Goal: Task Accomplishment & Management: Use online tool/utility

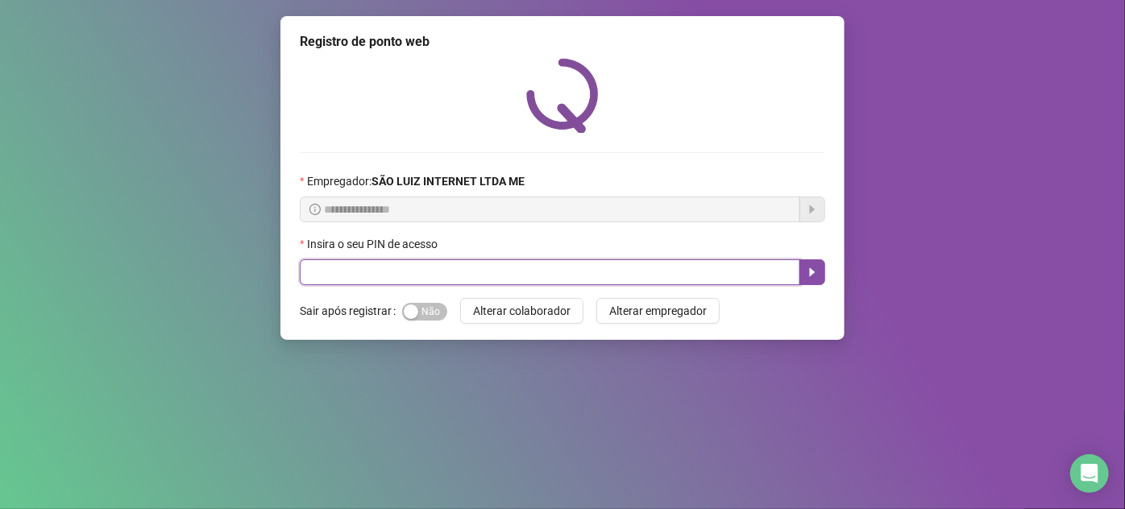
click at [534, 277] on input "text" at bounding box center [550, 272] width 500 height 26
type input "*****"
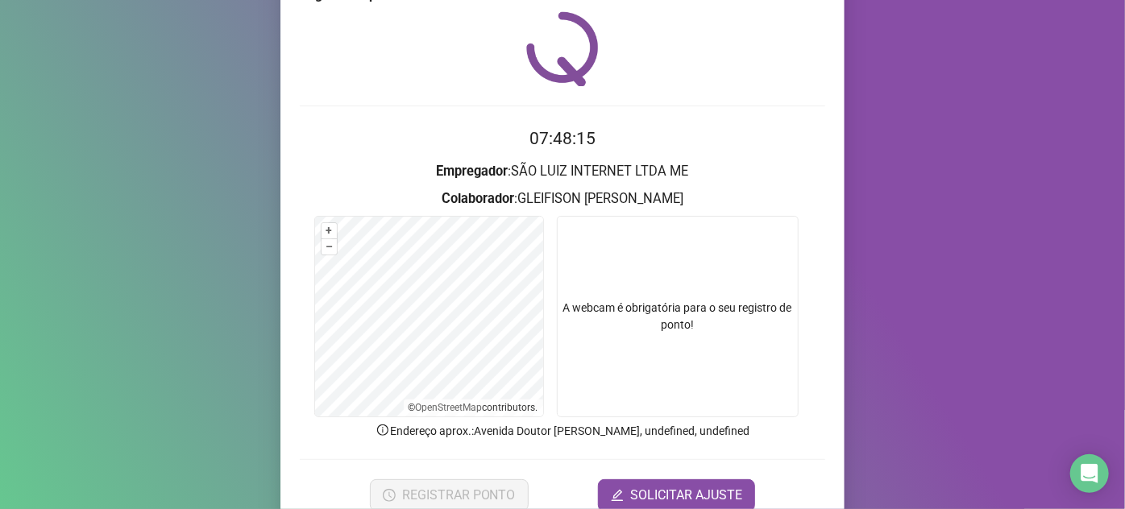
scroll to position [73, 0]
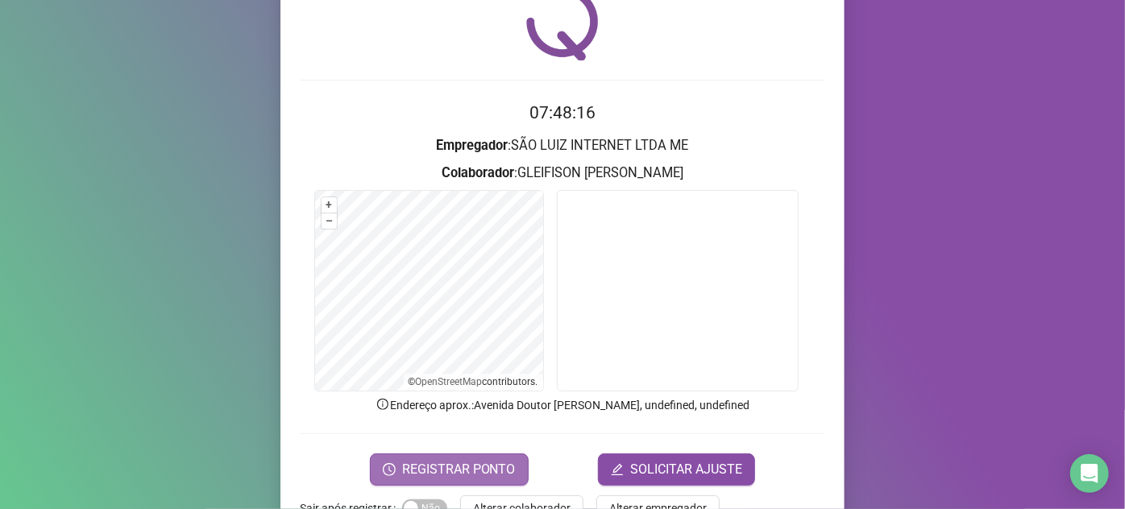
click at [432, 460] on span "REGISTRAR PONTO" at bounding box center [459, 469] width 114 height 19
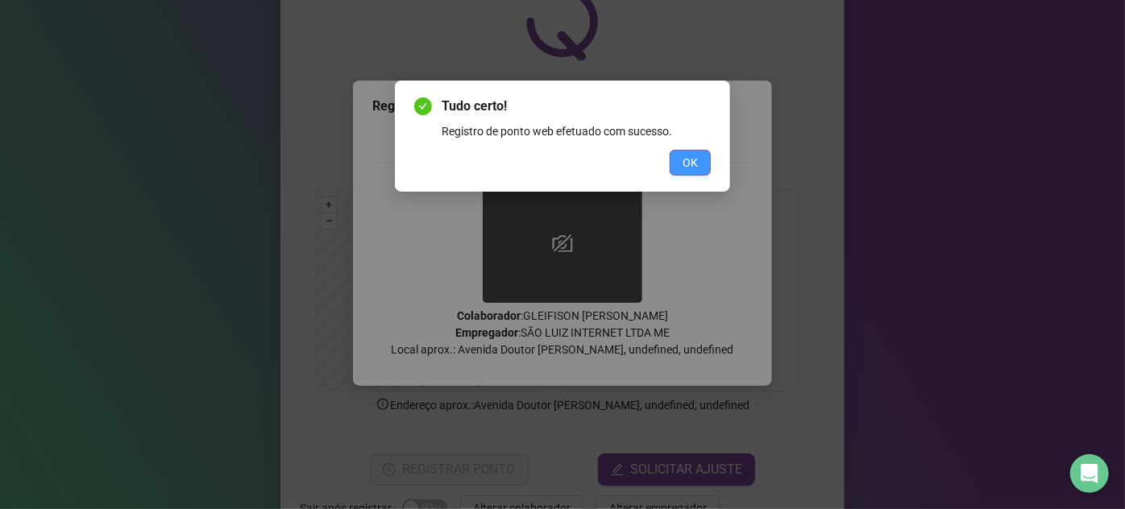
click at [707, 163] on button "OK" at bounding box center [690, 163] width 41 height 26
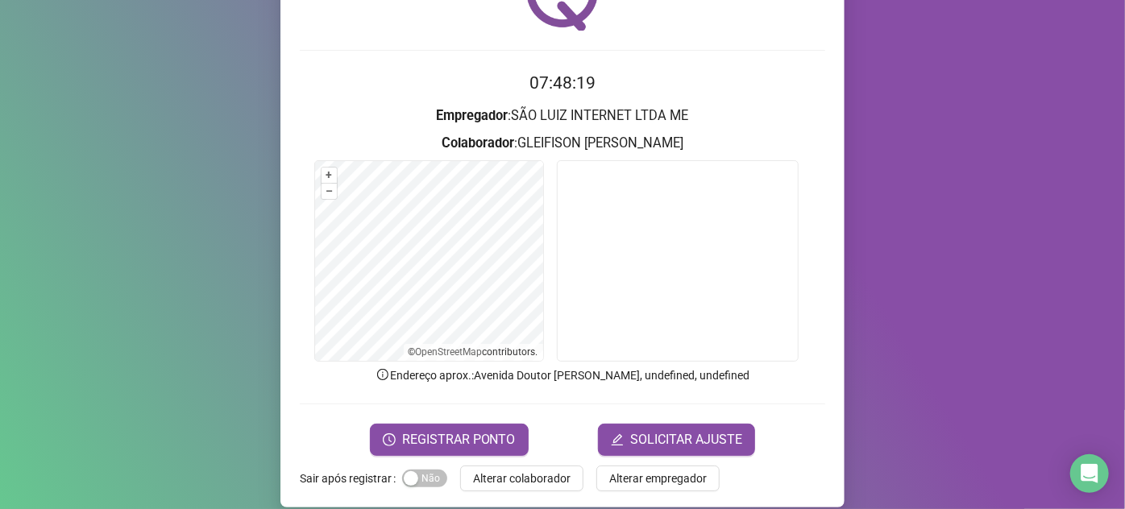
scroll to position [118, 0]
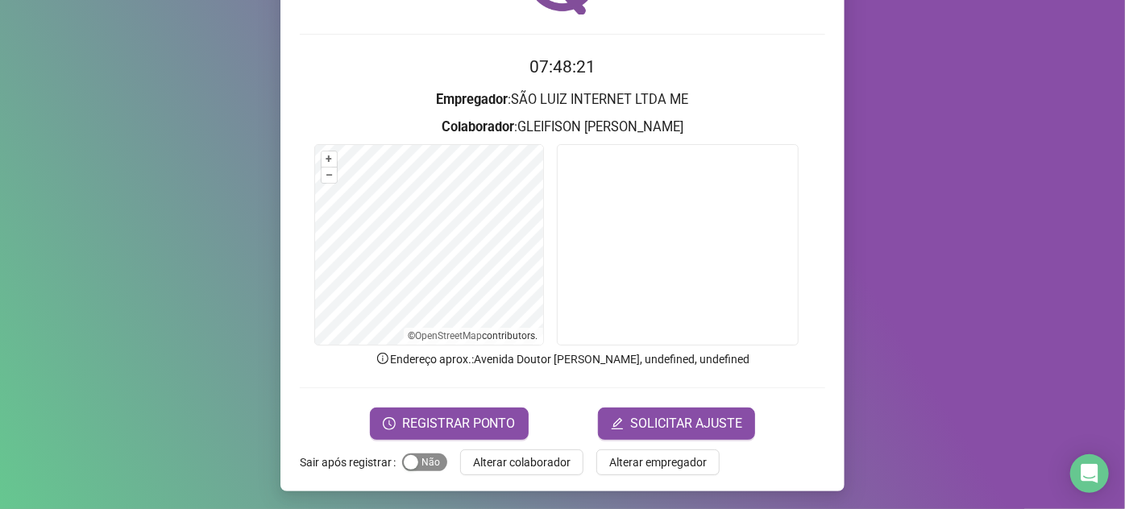
click at [434, 465] on span "Sim Não" at bounding box center [424, 463] width 45 height 18
click at [473, 461] on span "Alterar colaborador" at bounding box center [522, 463] width 98 height 18
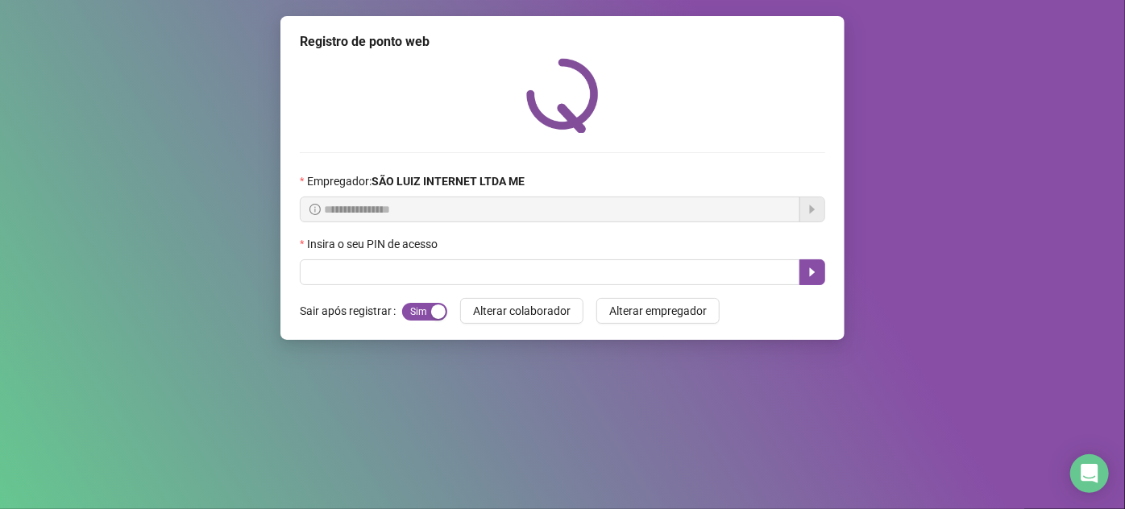
scroll to position [0, 0]
click at [649, 270] on input "text" at bounding box center [550, 272] width 500 height 26
type input "*****"
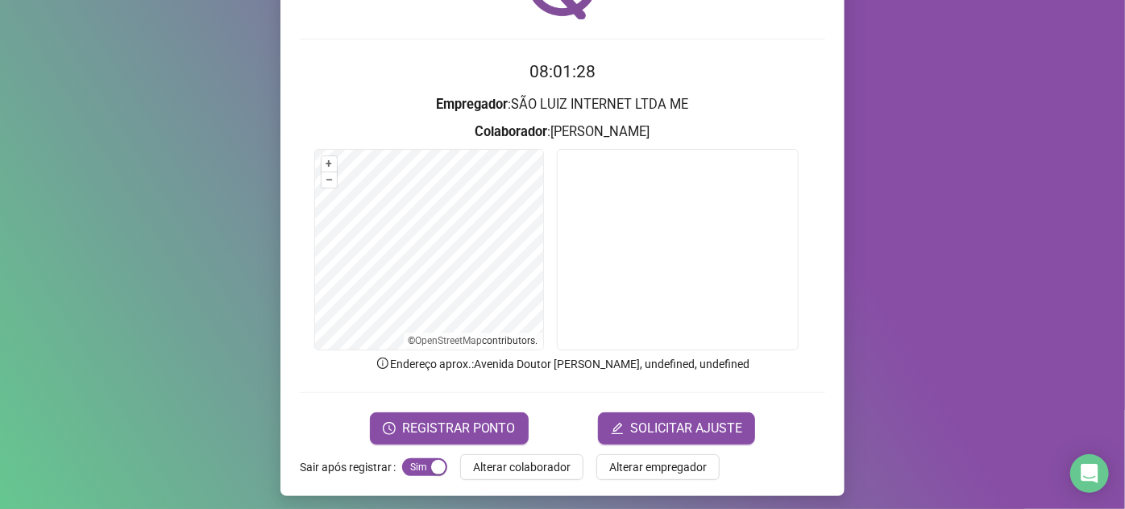
scroll to position [118, 0]
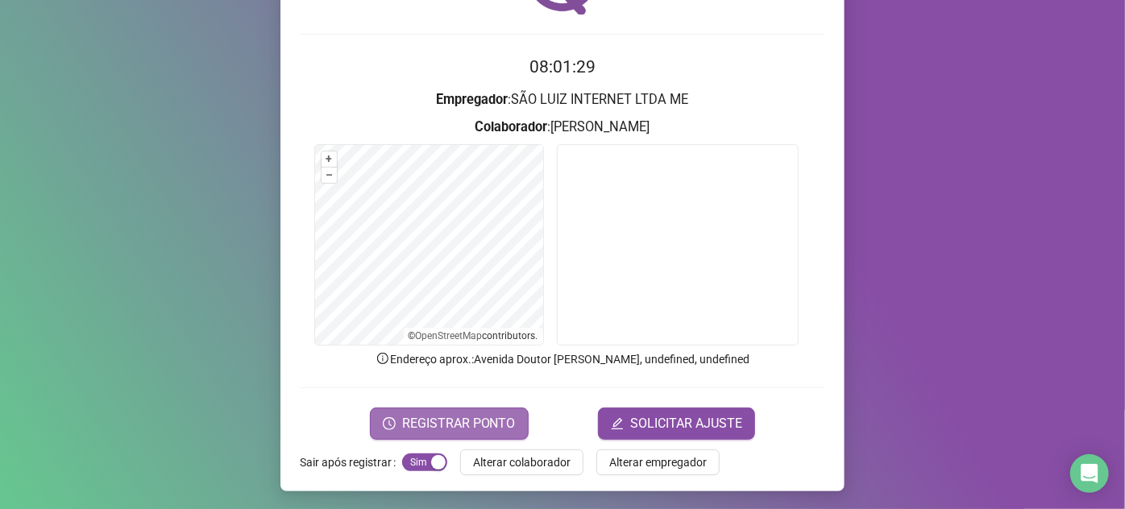
click at [506, 416] on span "REGISTRAR PONTO" at bounding box center [459, 423] width 114 height 19
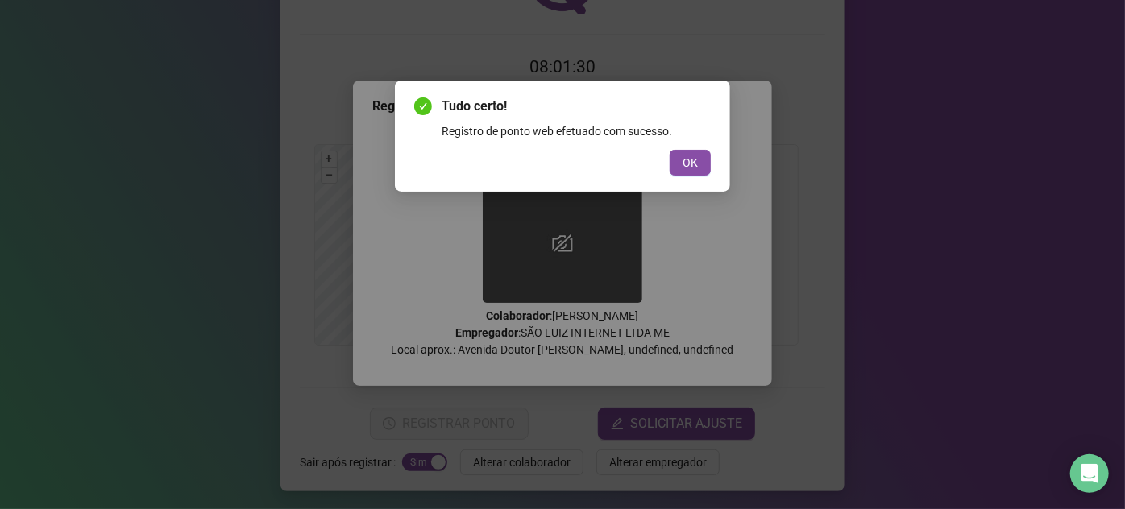
click at [694, 176] on div "Tudo certo! Registro de ponto web efetuado com sucesso. OK" at bounding box center [562, 136] width 335 height 111
click at [699, 169] on button "OK" at bounding box center [690, 163] width 41 height 26
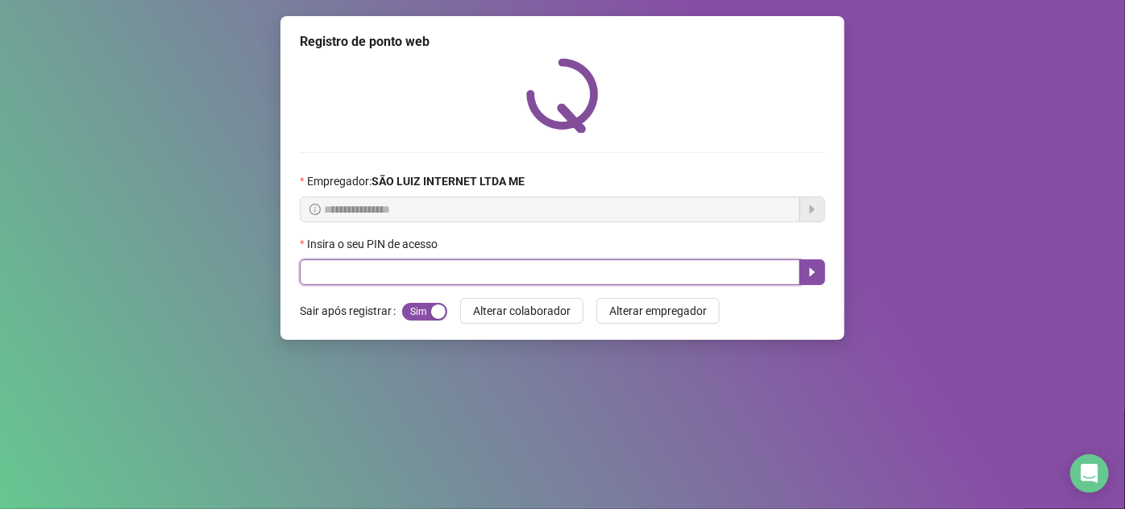
click at [577, 268] on input "text" at bounding box center [550, 272] width 500 height 26
type input "*"
type input "*****"
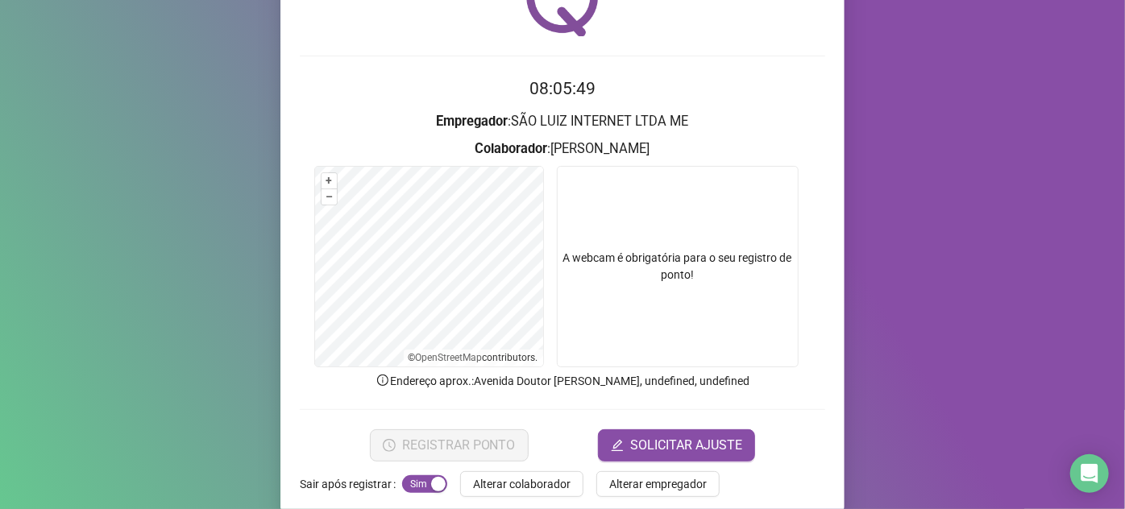
scroll to position [118, 0]
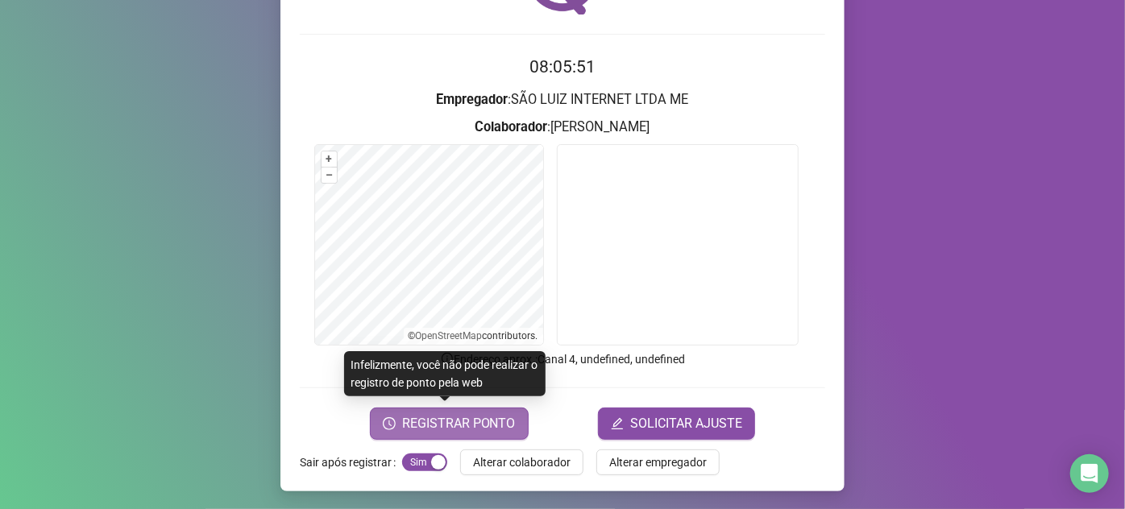
click at [442, 415] on span "REGISTRAR PONTO" at bounding box center [459, 423] width 114 height 19
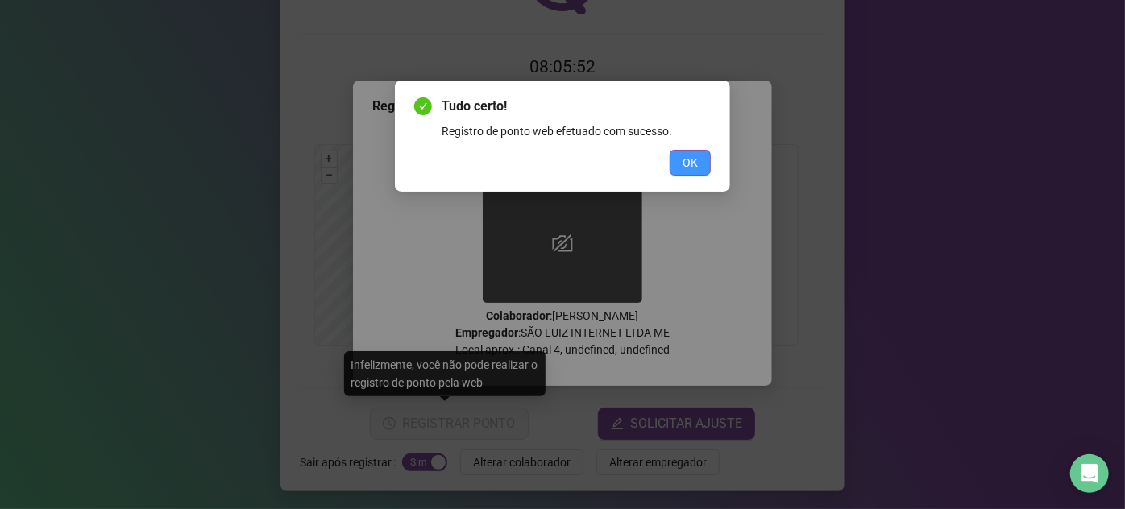
click at [694, 168] on span "OK" at bounding box center [690, 163] width 15 height 18
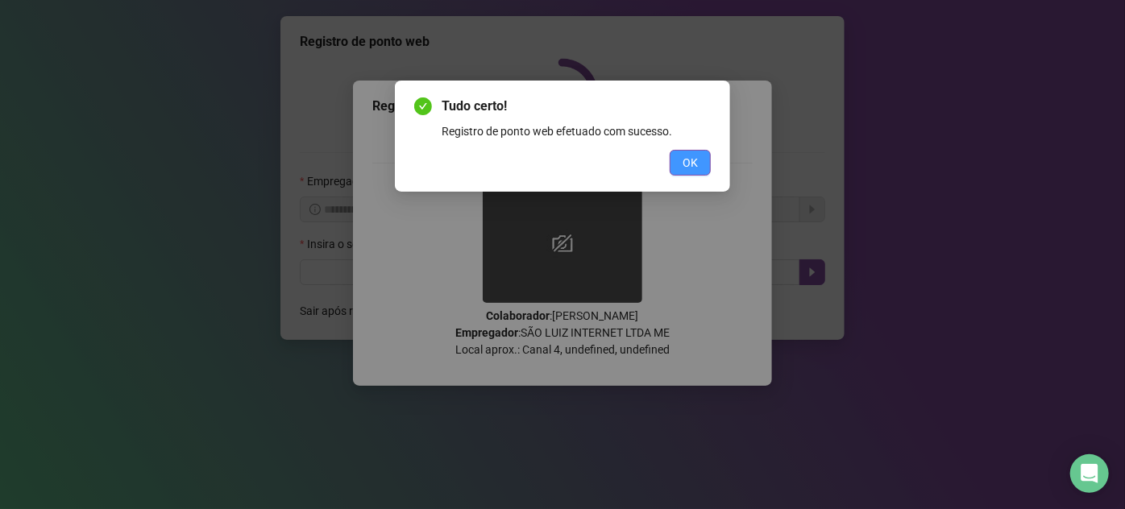
scroll to position [0, 0]
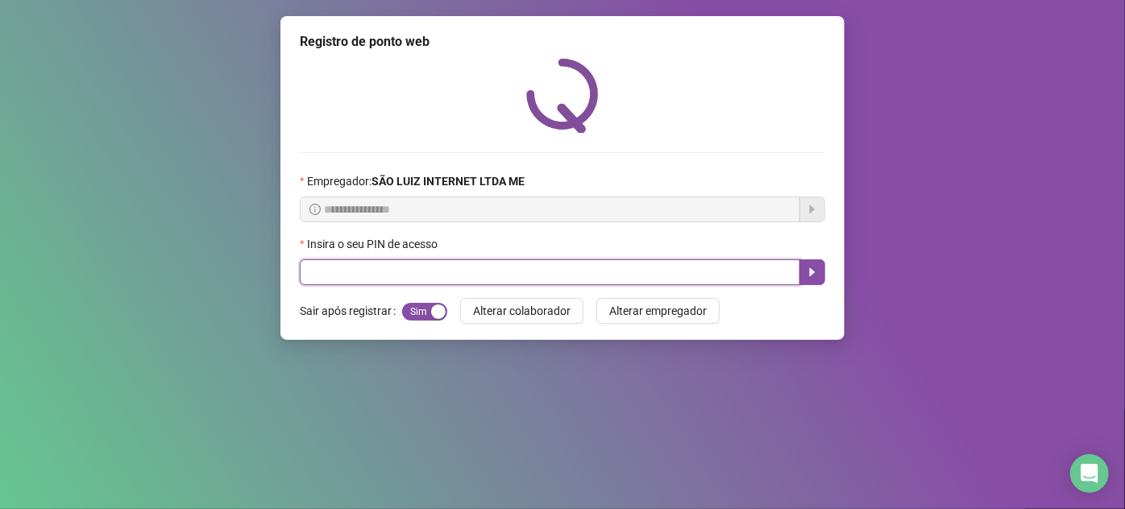
click at [611, 272] on input "text" at bounding box center [550, 272] width 500 height 26
type input "*****"
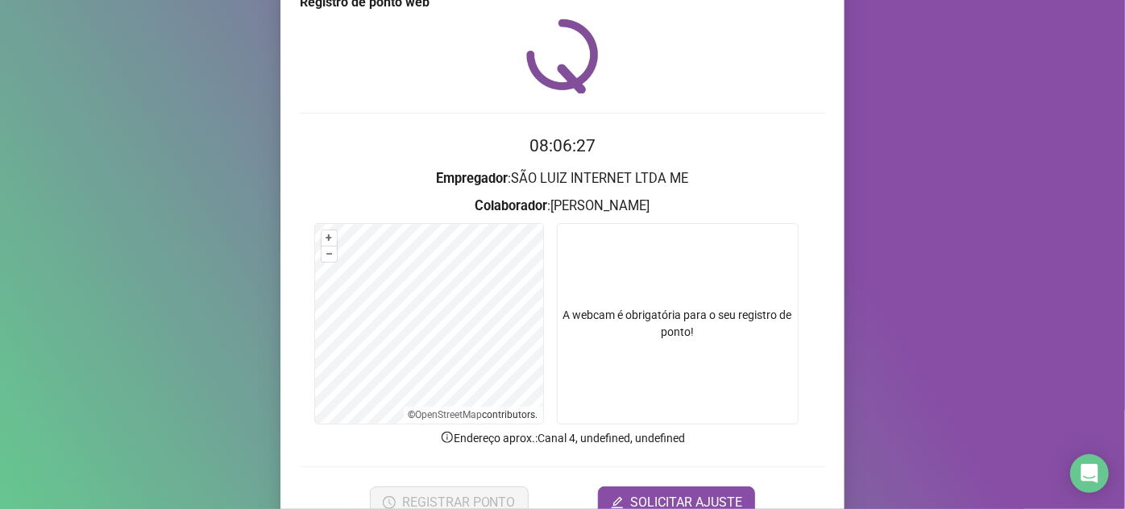
scroll to position [73, 0]
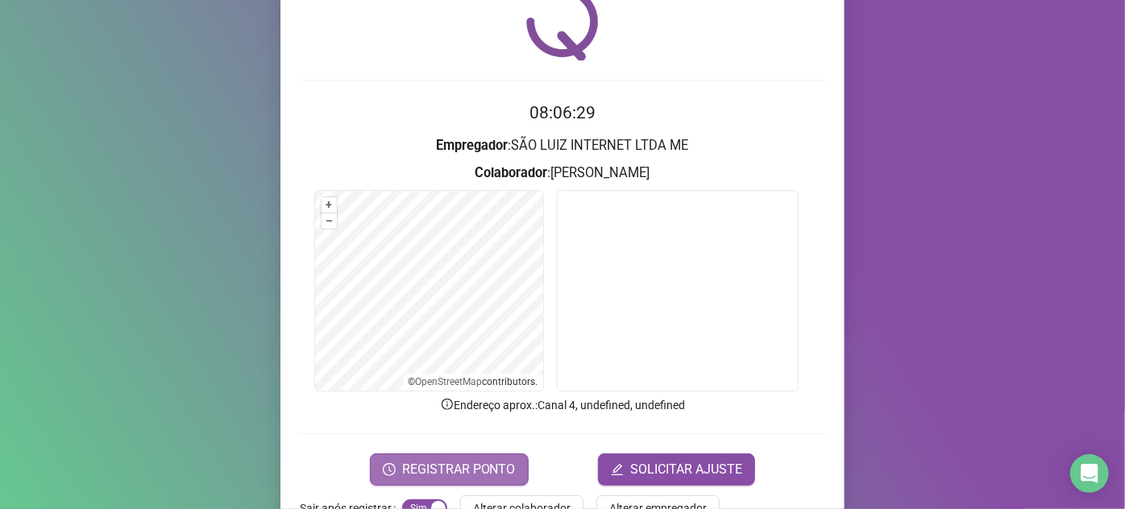
click at [419, 471] on span "REGISTRAR PONTO" at bounding box center [459, 469] width 114 height 19
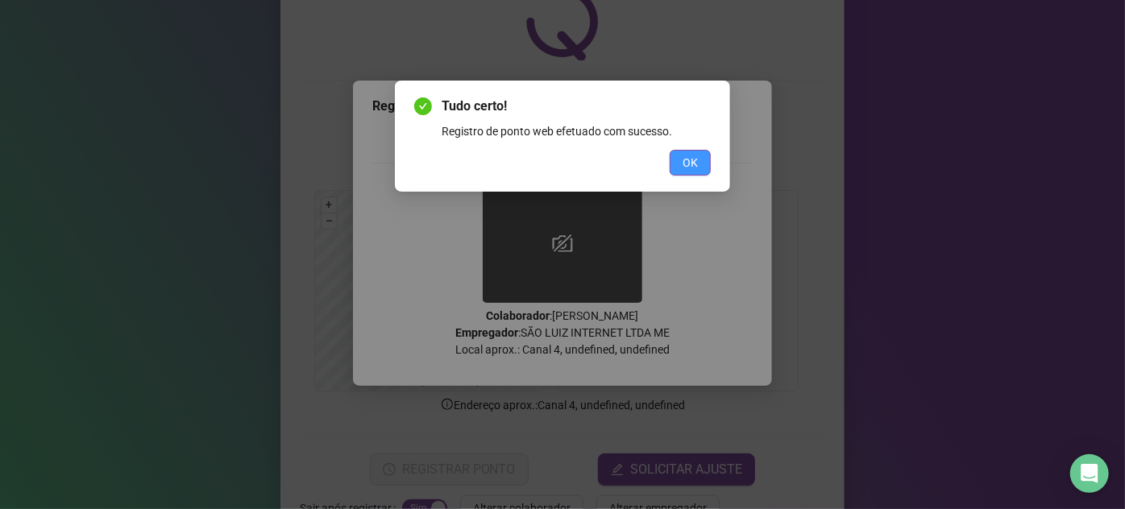
click at [691, 160] on span "OK" at bounding box center [690, 163] width 15 height 18
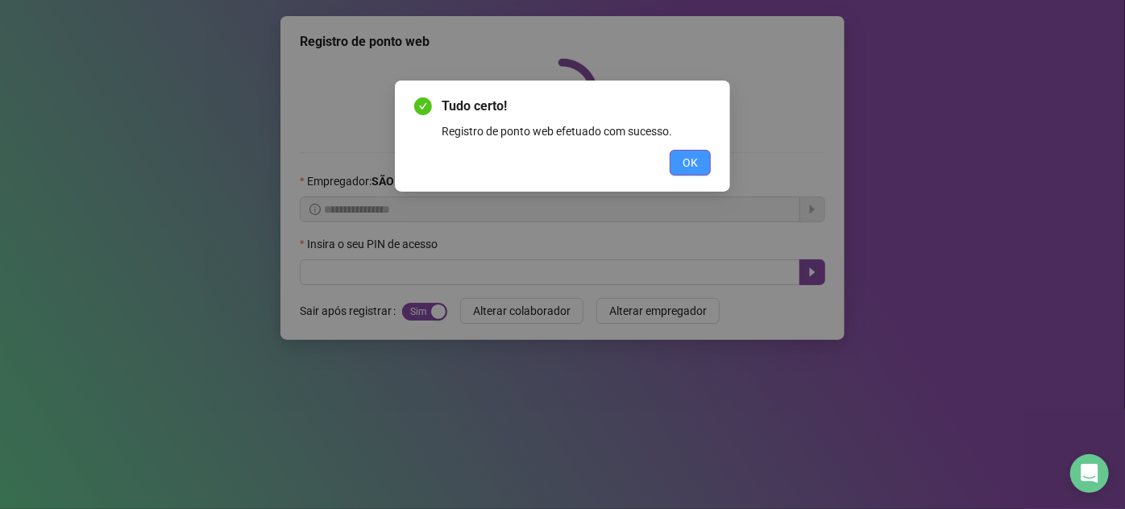
scroll to position [0, 0]
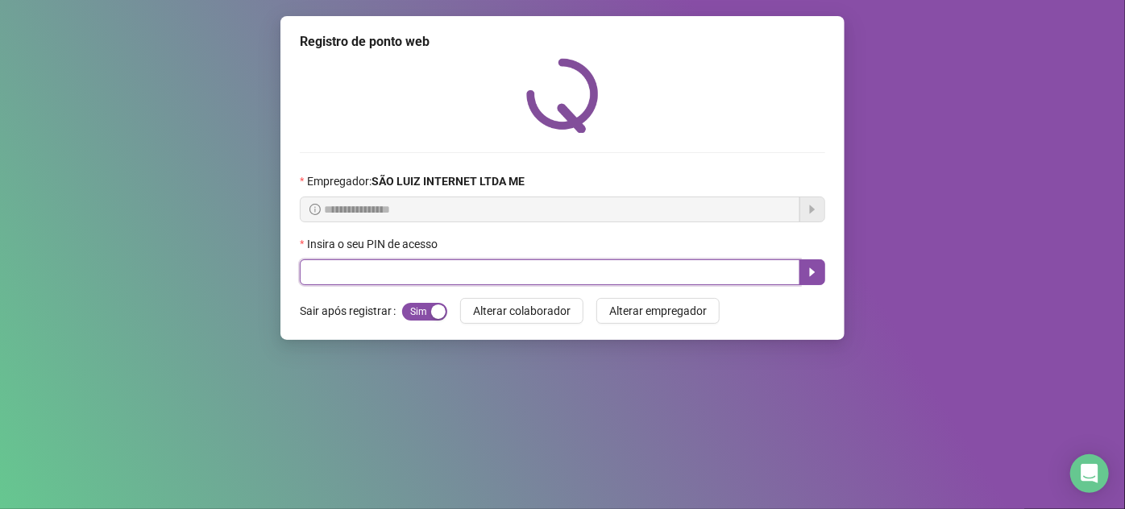
click at [627, 277] on input "text" at bounding box center [550, 272] width 500 height 26
type input "*****"
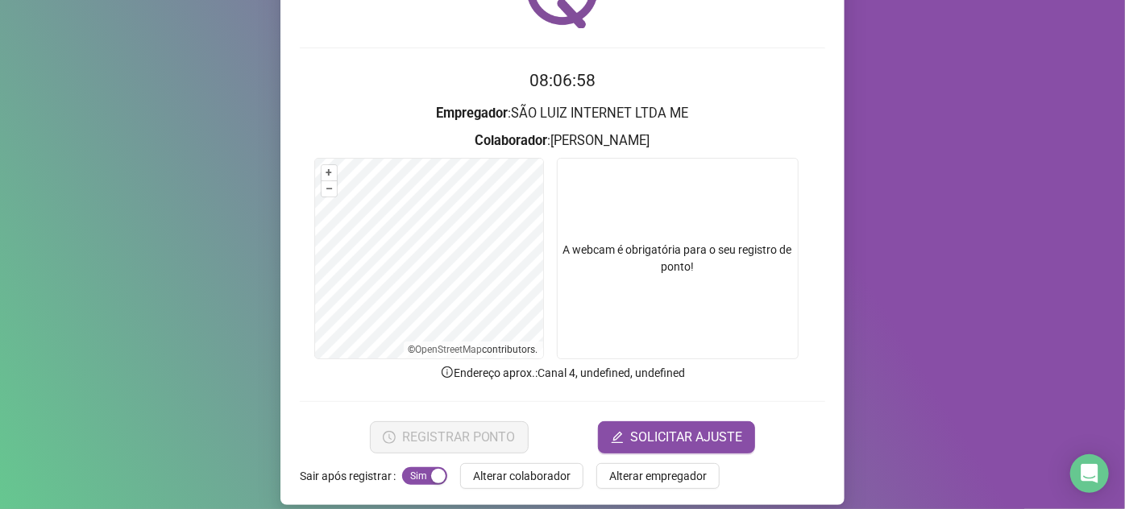
scroll to position [118, 0]
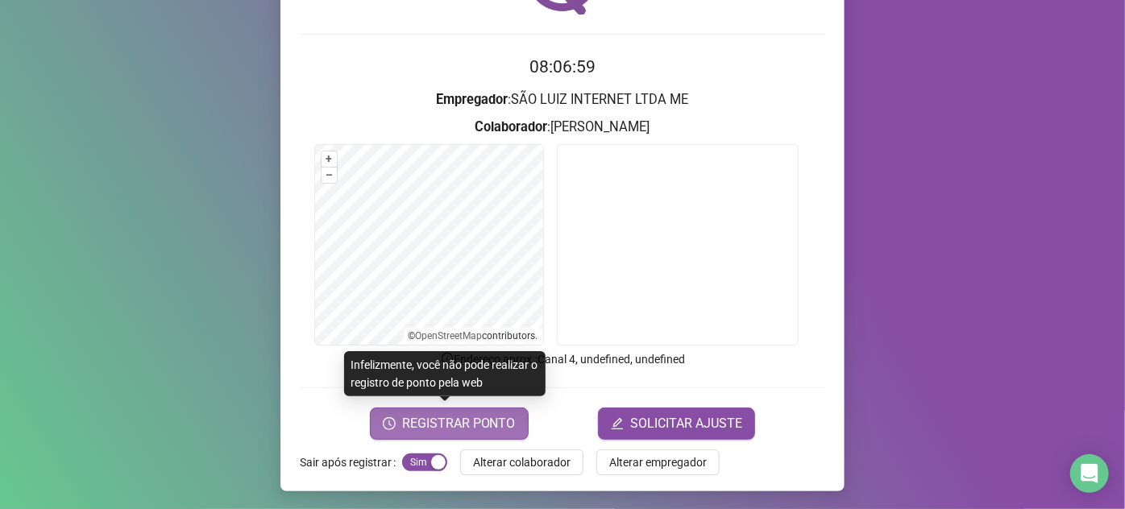
click at [467, 420] on span "REGISTRAR PONTO" at bounding box center [459, 423] width 114 height 19
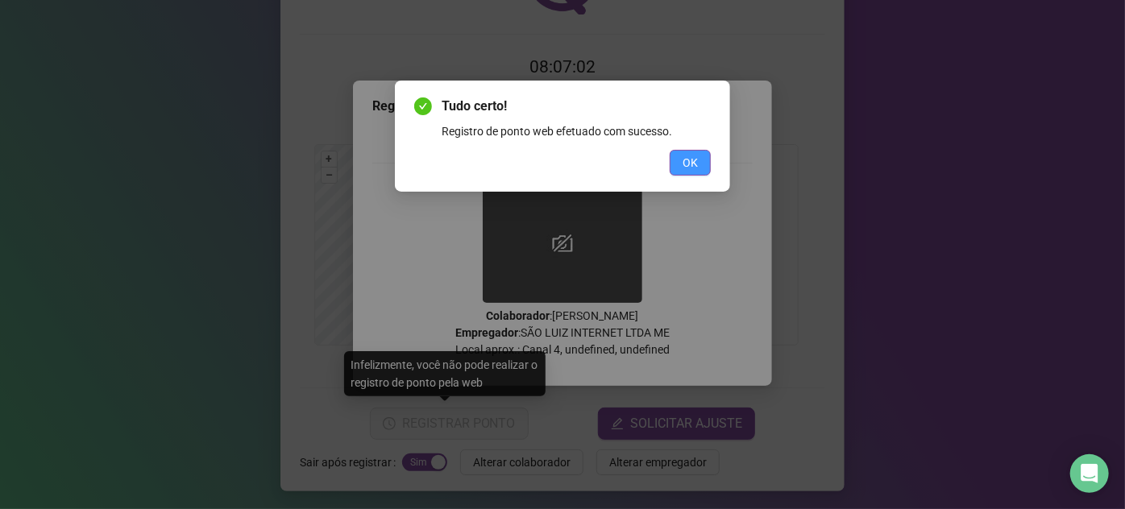
click at [705, 151] on button "OK" at bounding box center [690, 163] width 41 height 26
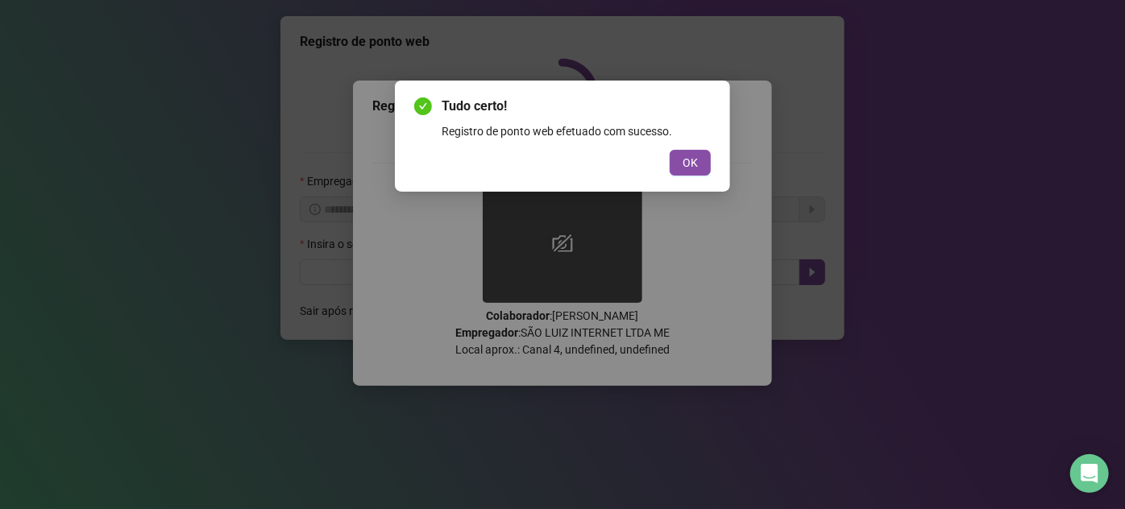
scroll to position [0, 0]
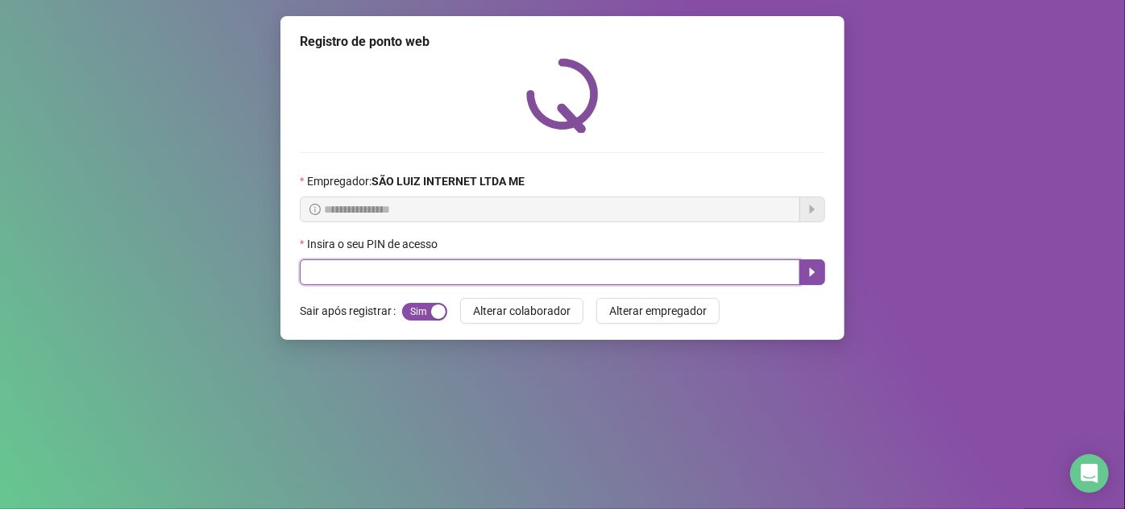
click at [691, 274] on input "text" at bounding box center [550, 272] width 500 height 26
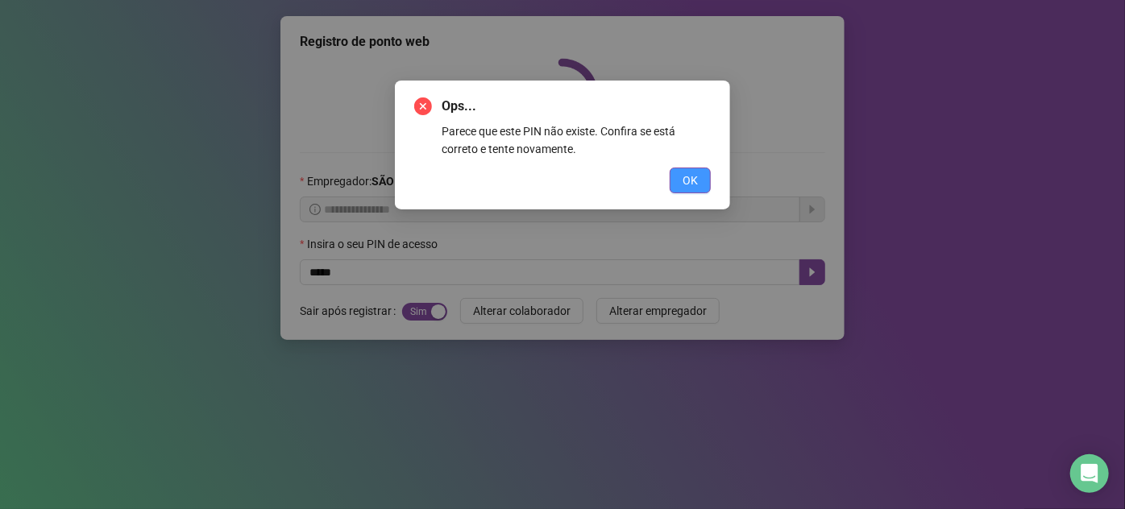
click at [689, 184] on span "OK" at bounding box center [690, 181] width 15 height 18
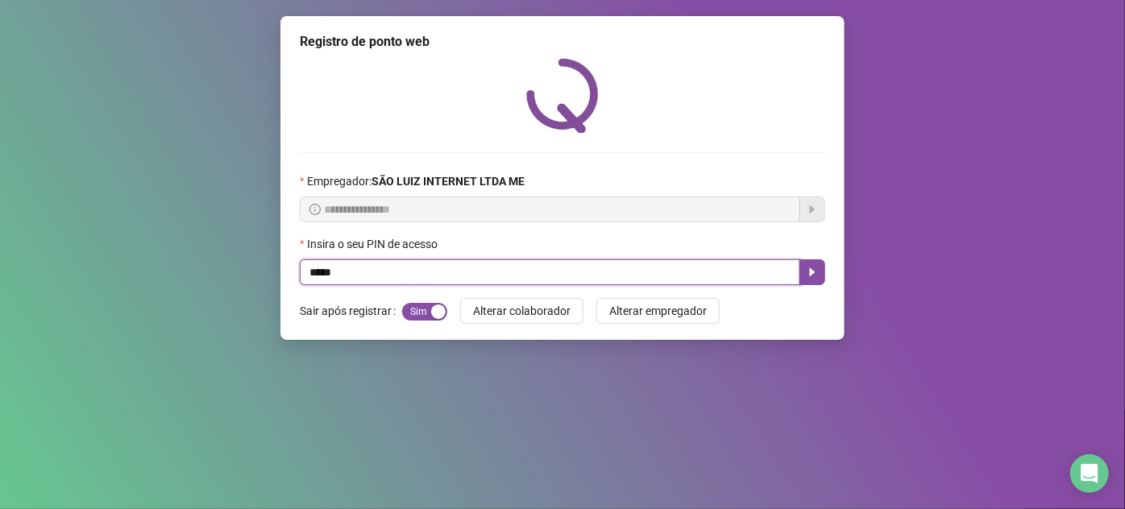
click at [352, 283] on input "*****" at bounding box center [550, 272] width 500 height 26
type input "*"
type input "*****"
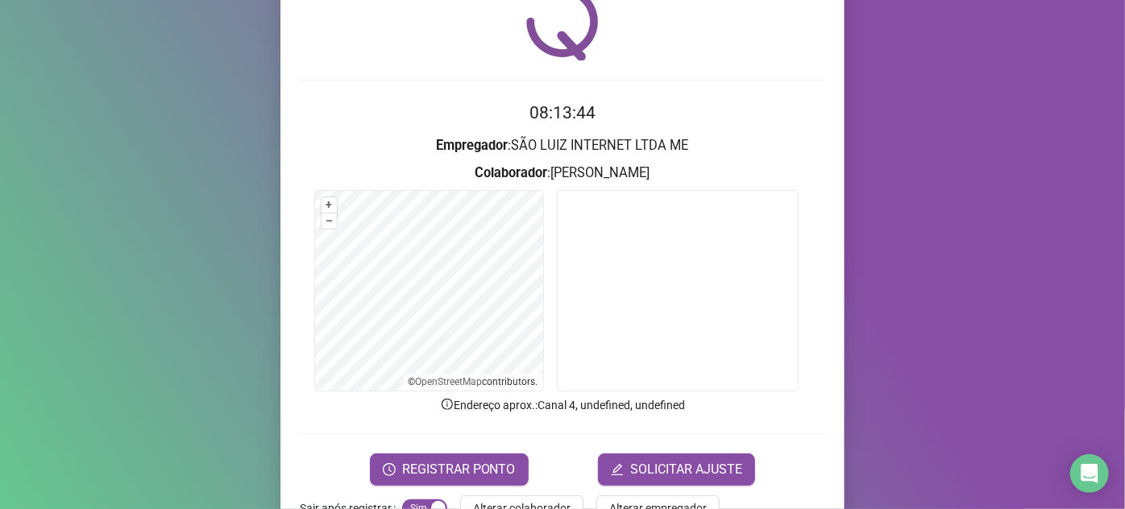
scroll to position [73, 0]
click at [501, 475] on span "REGISTRAR PONTO" at bounding box center [459, 469] width 114 height 19
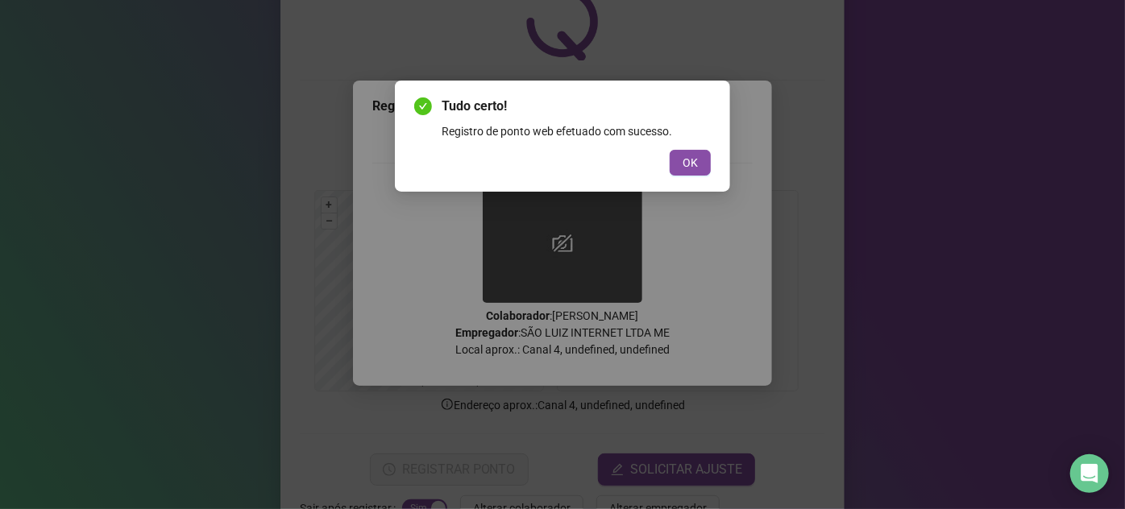
click at [696, 144] on div "Tudo certo! Registro de ponto web efetuado com sucesso. OK" at bounding box center [562, 136] width 297 height 79
click at [695, 156] on span "OK" at bounding box center [690, 163] width 15 height 18
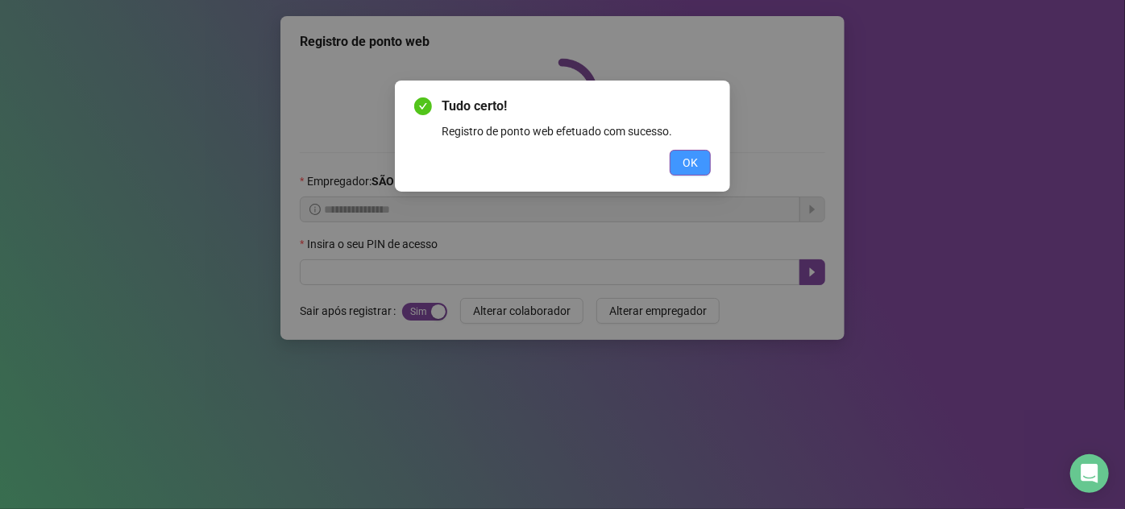
scroll to position [0, 0]
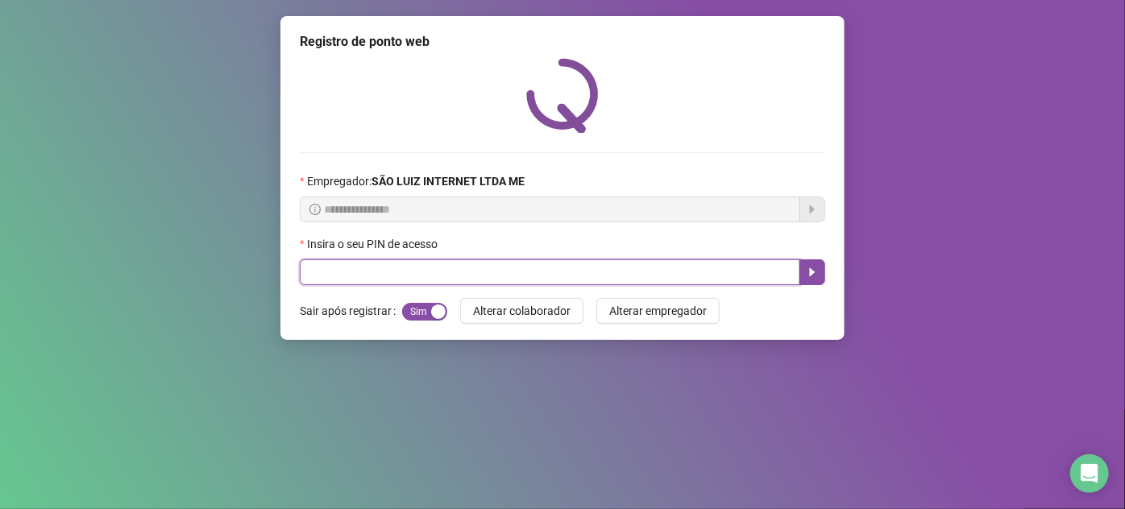
click at [562, 268] on input "text" at bounding box center [550, 272] width 500 height 26
type input "*****"
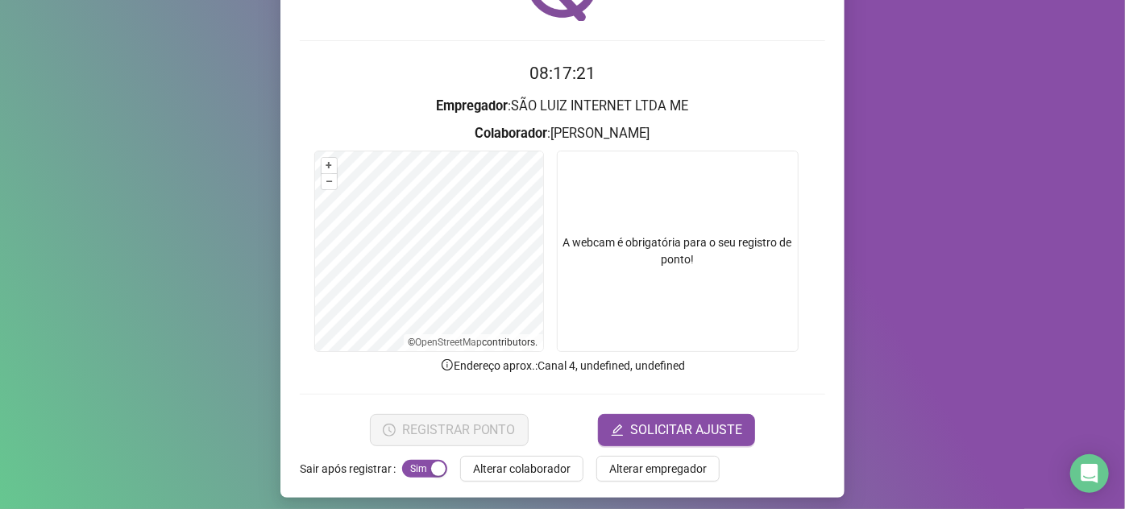
scroll to position [118, 0]
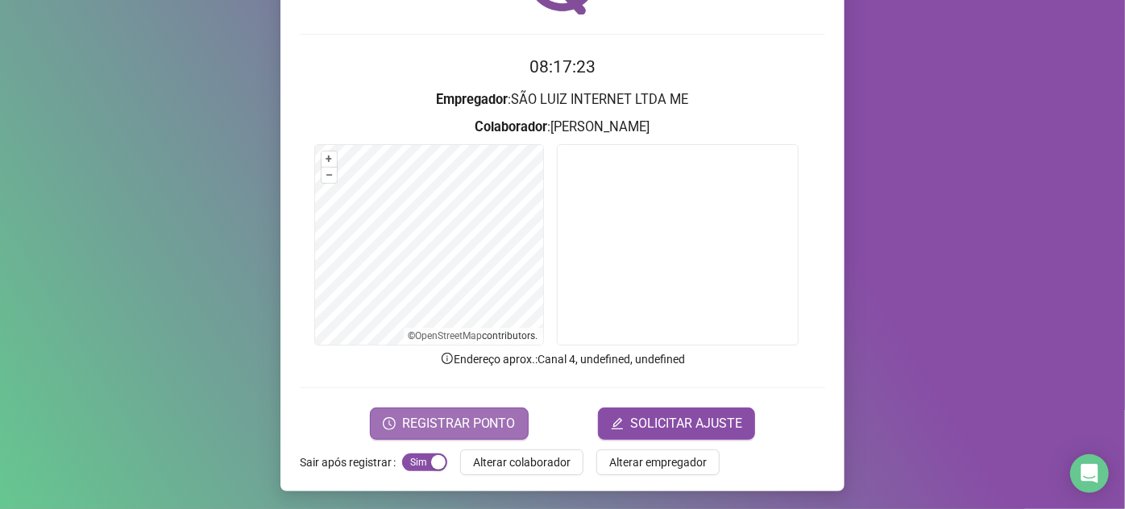
click at [436, 429] on span "REGISTRAR PONTO" at bounding box center [459, 423] width 114 height 19
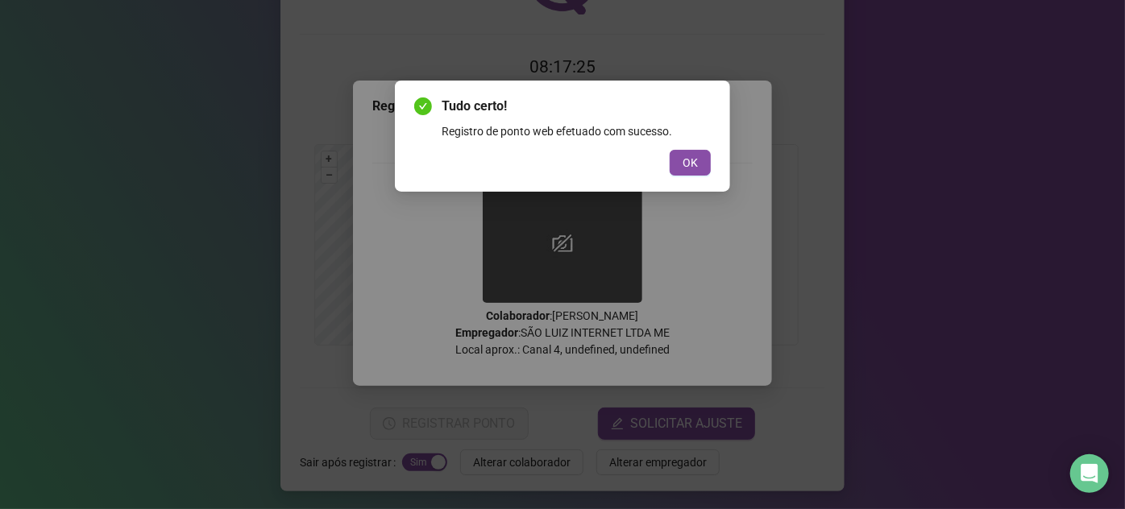
drag, startPoint x: 710, startPoint y: 160, endPoint x: 703, endPoint y: 166, distance: 9.7
click at [707, 161] on button "OK" at bounding box center [690, 163] width 41 height 26
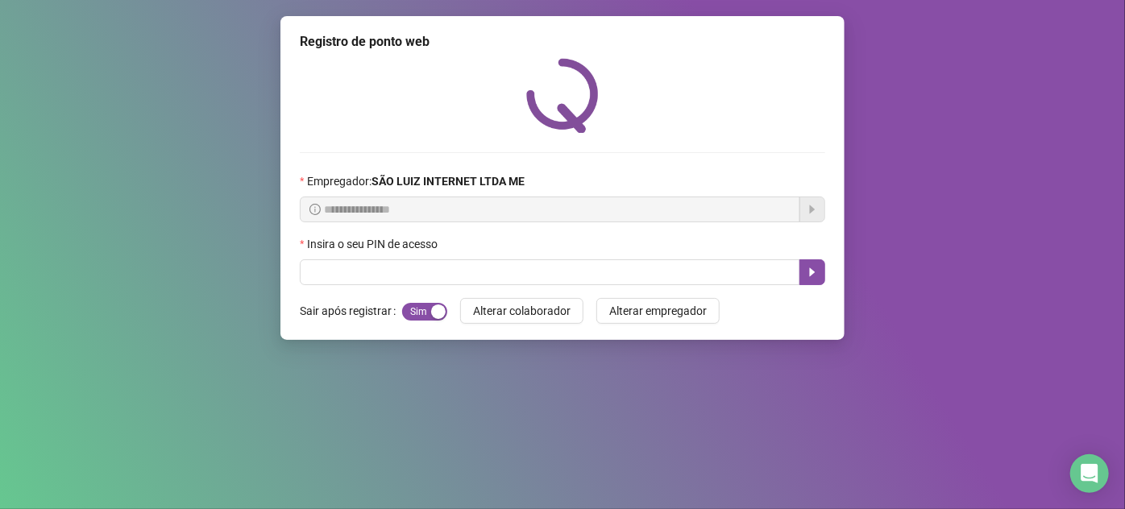
scroll to position [0, 0]
